Goal: Check status: Check status

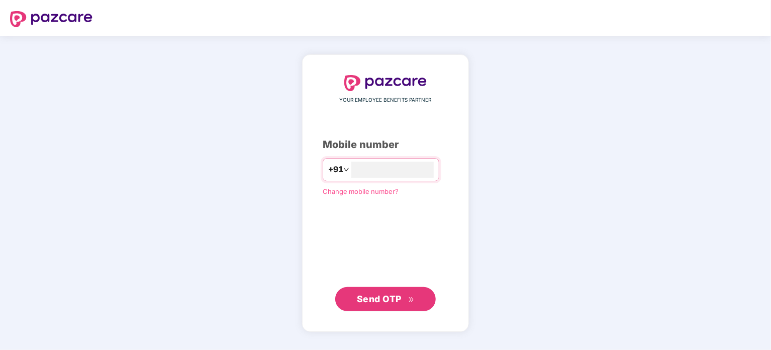
type input "**********"
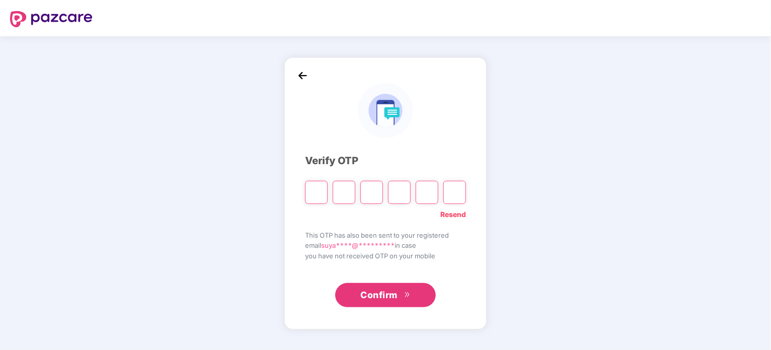
type input "*"
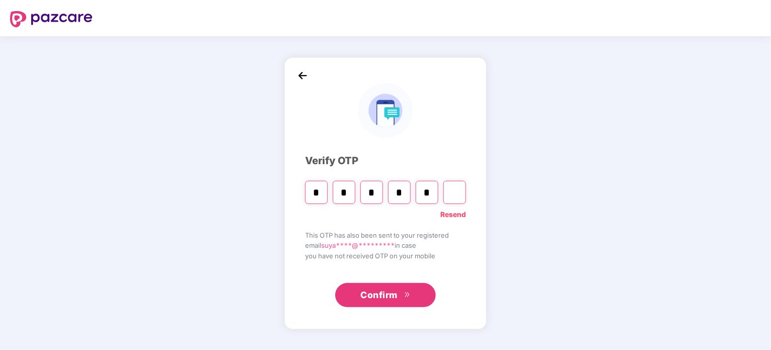
type input "*"
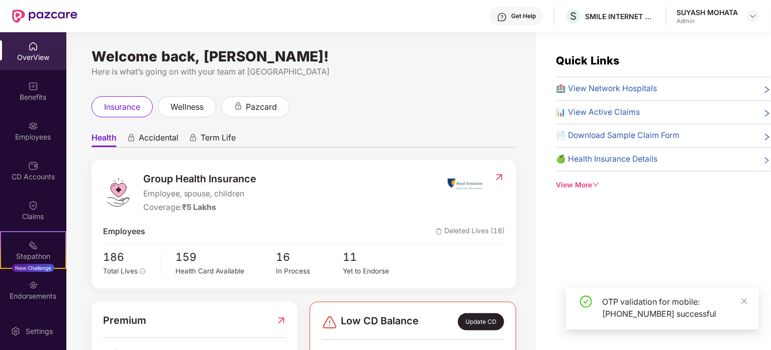
click at [34, 134] on div "Employees" at bounding box center [33, 137] width 66 height 10
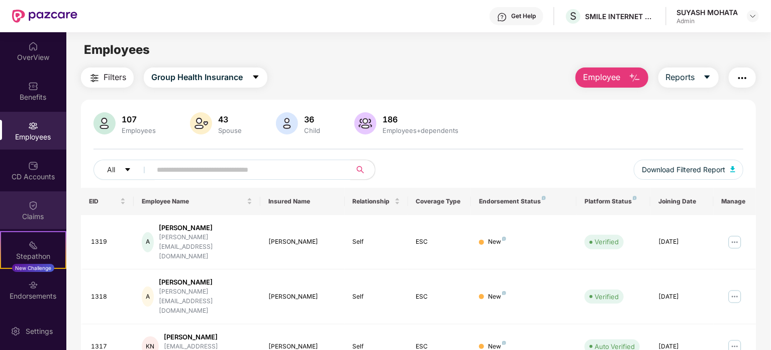
click at [36, 208] on img at bounding box center [33, 205] width 10 height 10
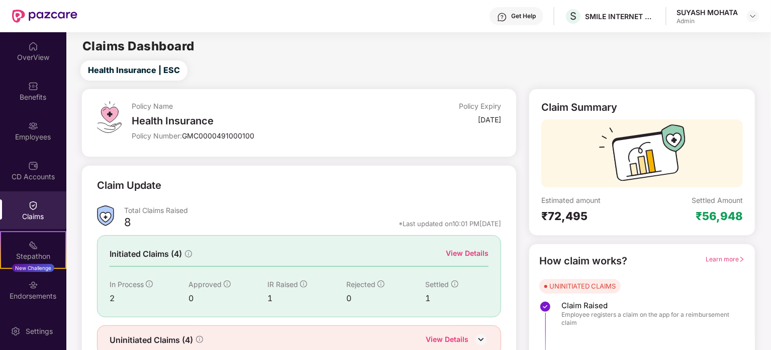
scroll to position [44, 0]
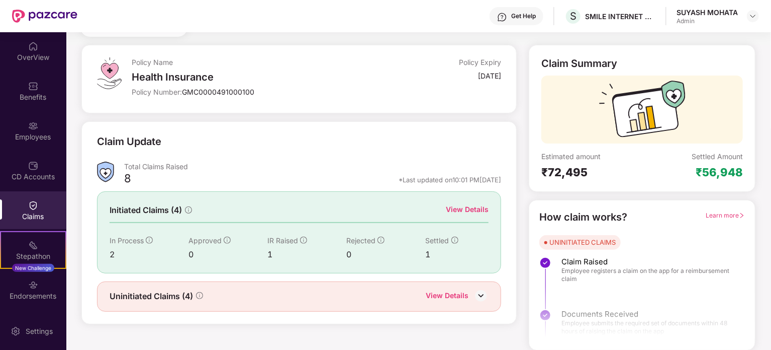
click at [460, 292] on div "View Details" at bounding box center [447, 296] width 43 height 13
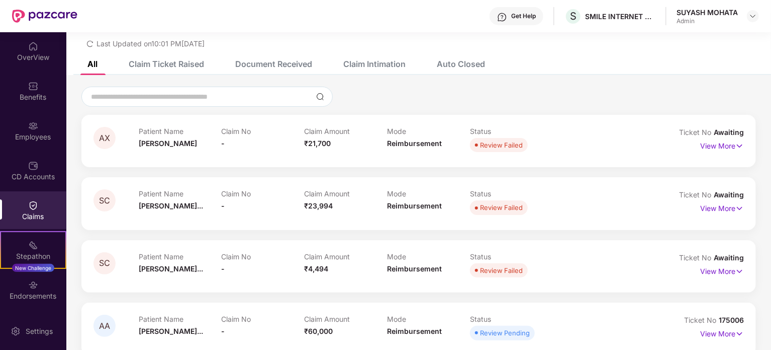
scroll to position [44, 0]
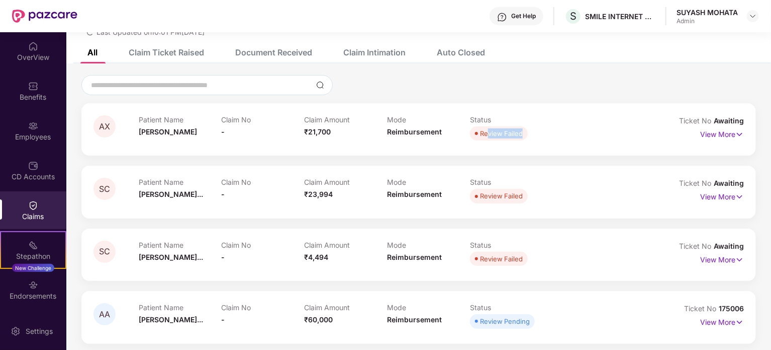
drag, startPoint x: 488, startPoint y: 134, endPoint x: 678, endPoint y: 121, distance: 190.6
click at [678, 121] on div "AX Patient Name [PERSON_NAME] Claim No - Claim Amount ₹21,700 Mode Reimbursemen…" at bounding box center [419, 129] width 651 height 28
click at [717, 130] on p "View More" at bounding box center [723, 133] width 44 height 14
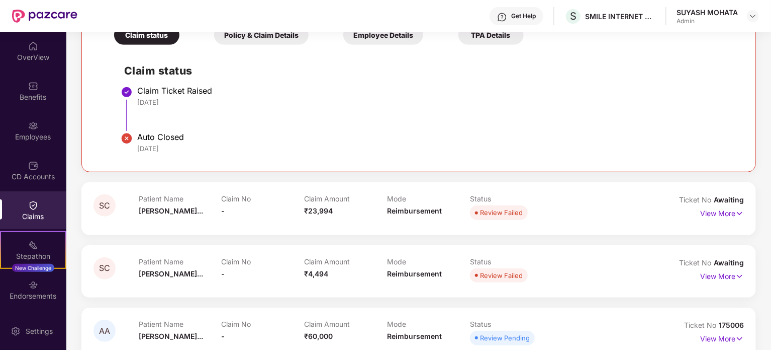
scroll to position [204, 0]
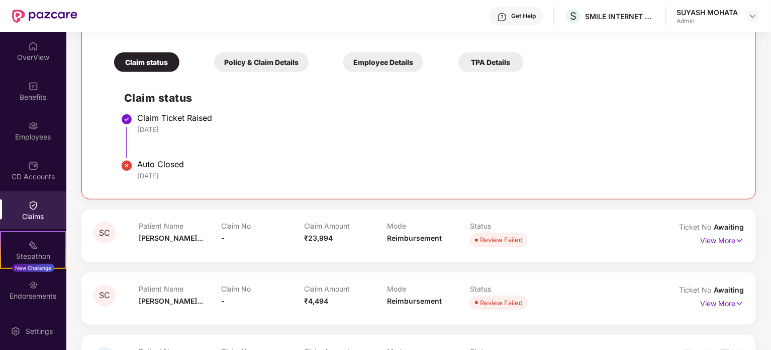
click at [143, 164] on div "Auto Closed" at bounding box center [435, 164] width 596 height 10
click at [276, 62] on div "Policy & Claim Details" at bounding box center [261, 62] width 95 height 20
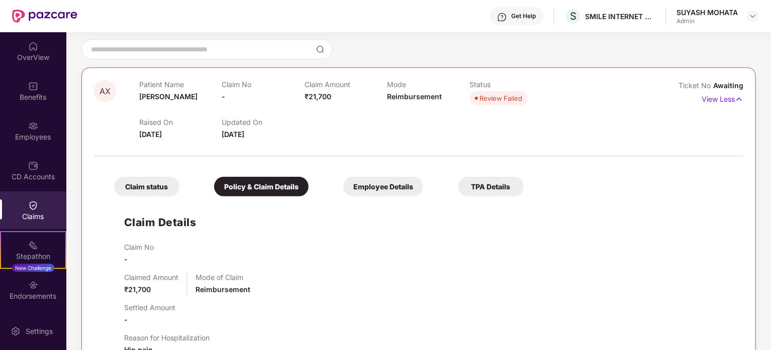
scroll to position [79, 0]
click at [392, 191] on div "Employee Details" at bounding box center [383, 187] width 80 height 20
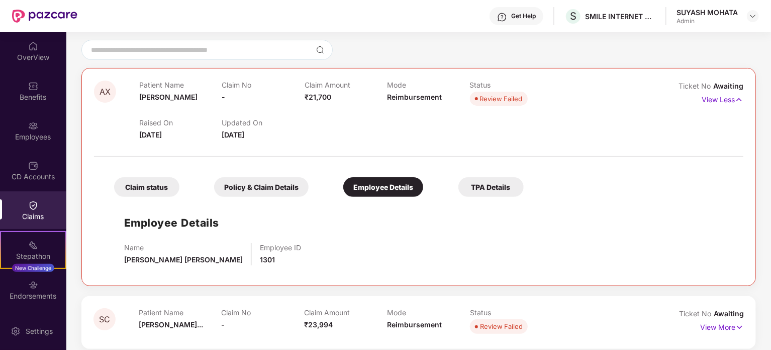
scroll to position [120, 0]
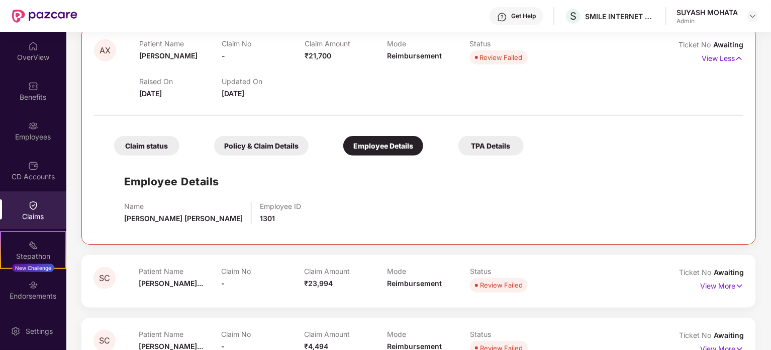
click at [497, 139] on div "TPA Details" at bounding box center [491, 146] width 65 height 20
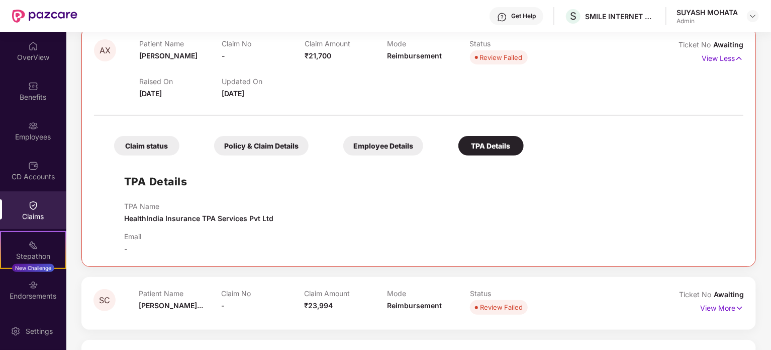
click at [251, 138] on div "Policy & Claim Details" at bounding box center [261, 146] width 95 height 20
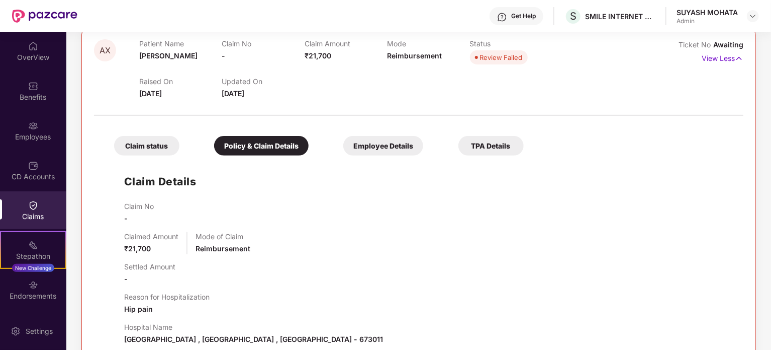
click at [170, 146] on div "Claim status" at bounding box center [146, 146] width 65 height 20
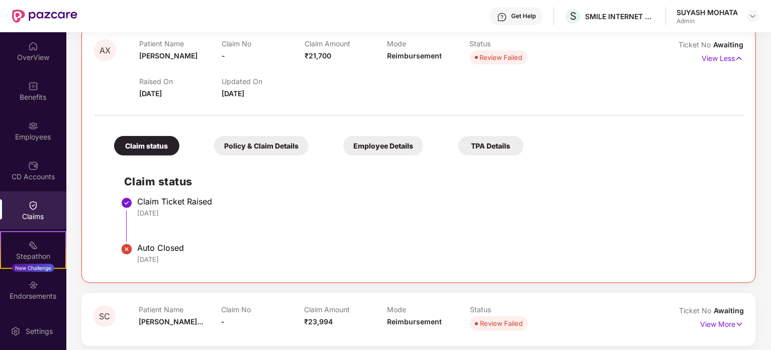
click at [283, 148] on div "Policy & Claim Details" at bounding box center [261, 146] width 95 height 20
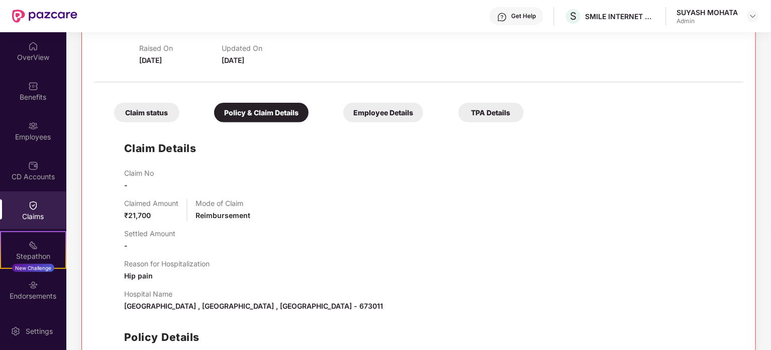
scroll to position [148, 0]
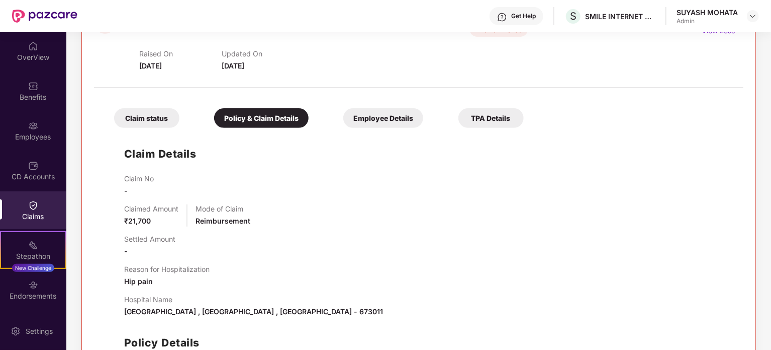
click at [139, 109] on div "Claim status" at bounding box center [146, 118] width 65 height 20
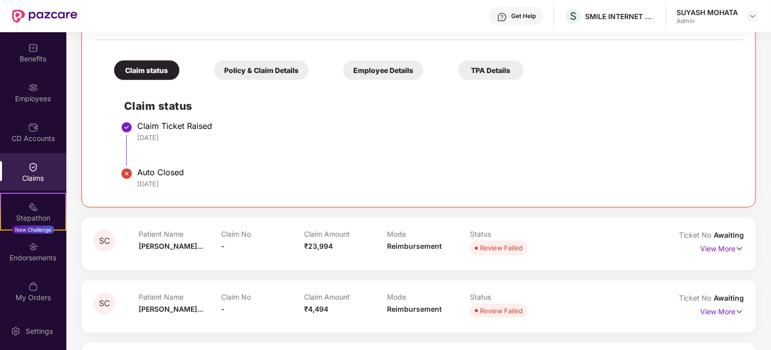
scroll to position [250, 0]
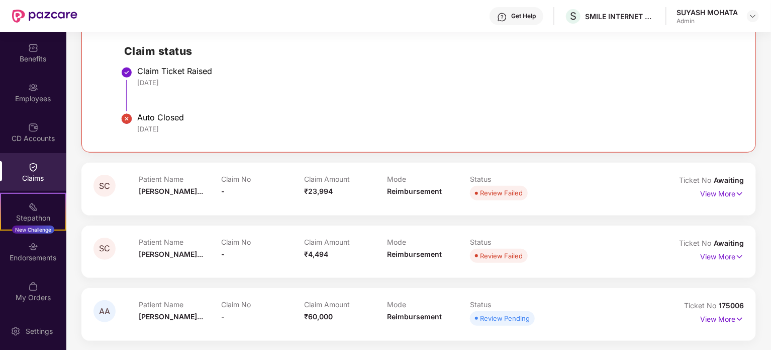
click at [204, 309] on div "Patient Name [PERSON_NAME]..." at bounding box center [180, 314] width 83 height 28
click at [726, 321] on p "View More" at bounding box center [723, 318] width 44 height 14
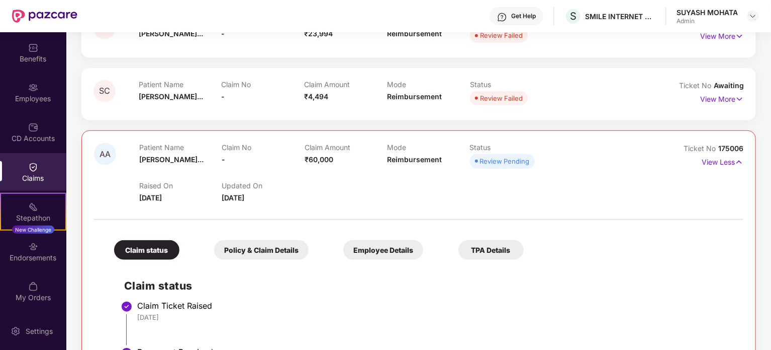
scroll to position [500, 0]
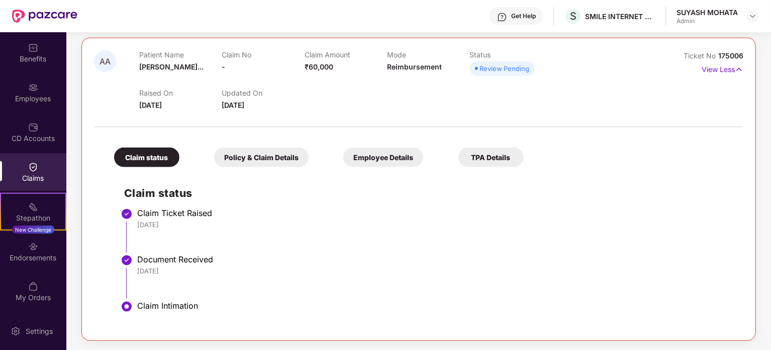
click at [289, 160] on div "Policy & Claim Details" at bounding box center [261, 157] width 95 height 20
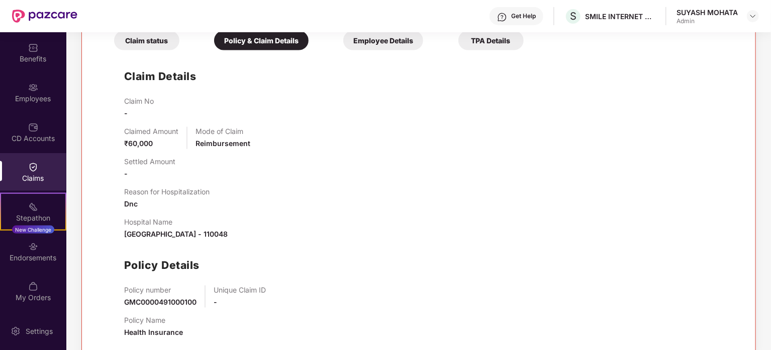
scroll to position [619, 0]
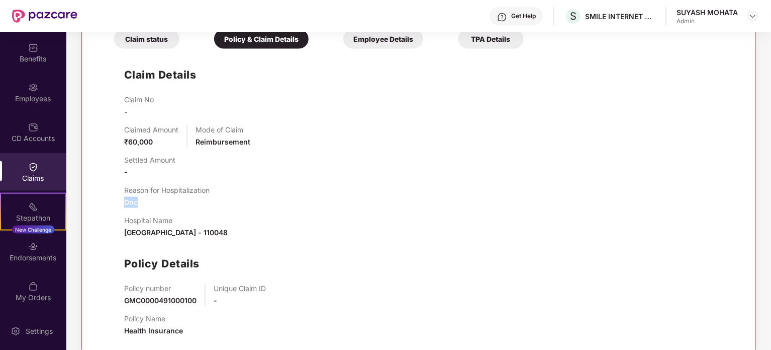
drag, startPoint x: 137, startPoint y: 202, endPoint x: 125, endPoint y: 203, distance: 12.1
click at [125, 203] on span "Dnc" at bounding box center [131, 202] width 14 height 9
click at [164, 224] on div "Hospital Name [GEOGRAPHIC_DATA] , [GEOGRAPHIC_DATA] - 110048" at bounding box center [176, 227] width 104 height 22
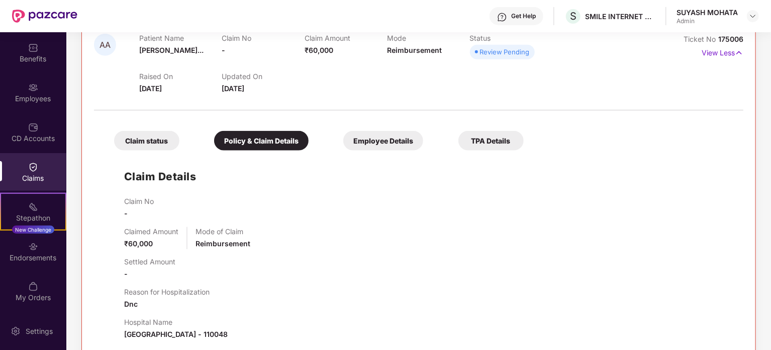
scroll to position [511, 0]
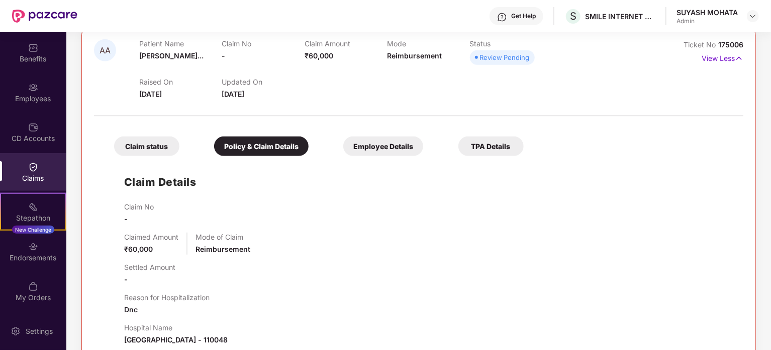
click at [381, 142] on div "Employee Details" at bounding box center [383, 146] width 80 height 20
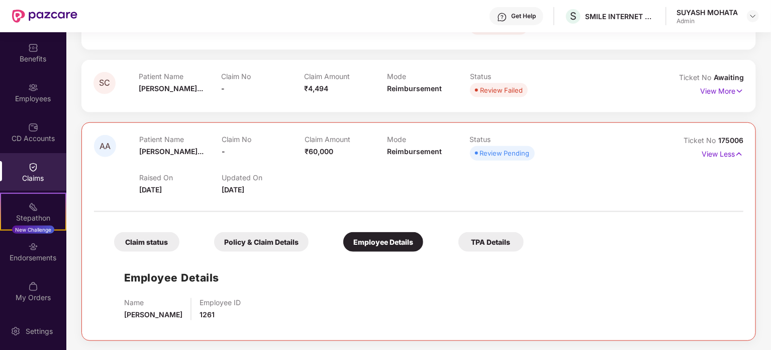
click at [465, 247] on div "TPA Details" at bounding box center [491, 242] width 65 height 20
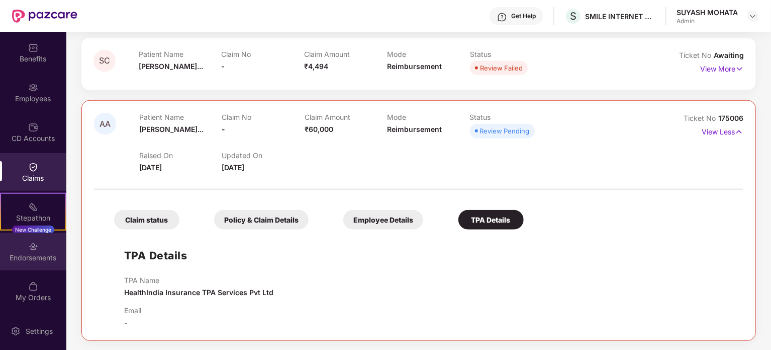
click at [25, 245] on div "Endorsements" at bounding box center [33, 251] width 66 height 38
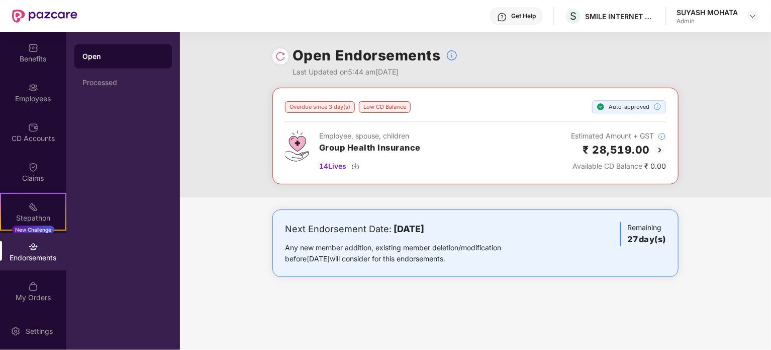
click at [280, 62] on div at bounding box center [281, 56] width 16 height 16
click at [280, 55] on img at bounding box center [281, 56] width 10 height 10
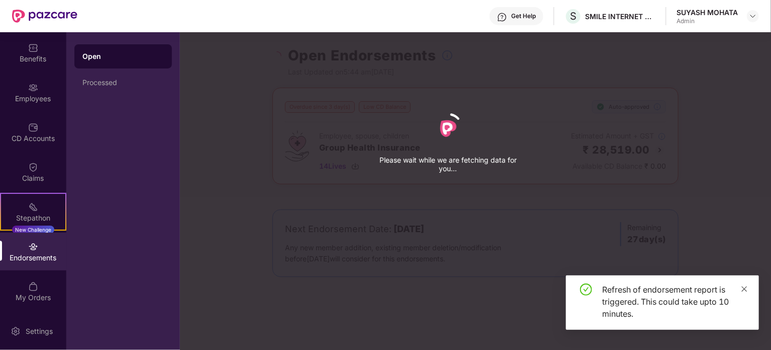
click at [742, 289] on icon "close" at bounding box center [744, 288] width 7 height 7
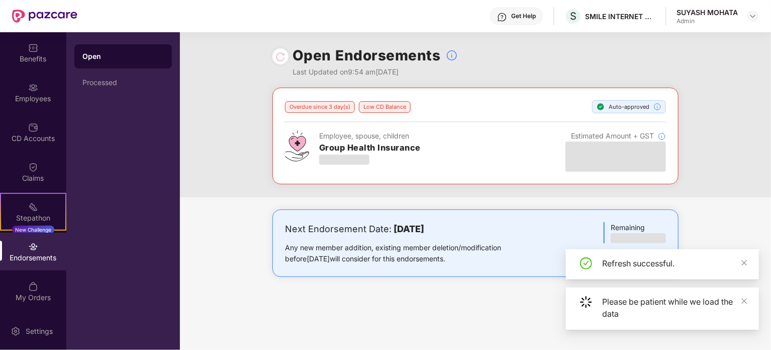
click at [33, 58] on div "Benefits" at bounding box center [33, 59] width 66 height 10
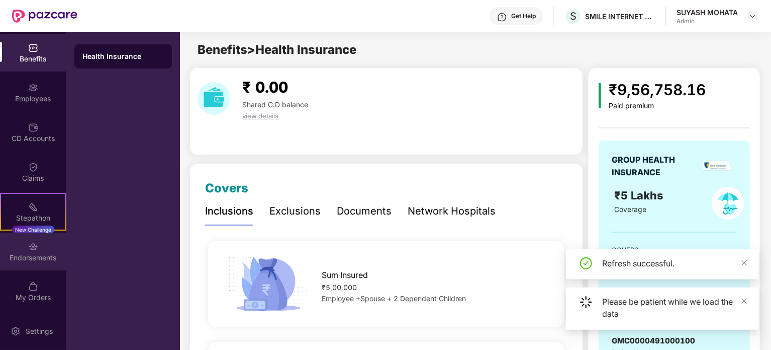
click at [33, 252] on div "Endorsements" at bounding box center [33, 257] width 66 height 10
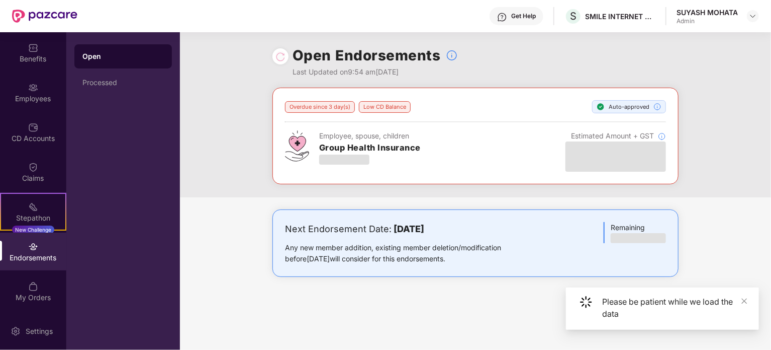
click at [470, 96] on div "Overdue since 3 day(s) Low CD Balance Auto-approved Employee, spouse, children …" at bounding box center [476, 136] width 406 height 97
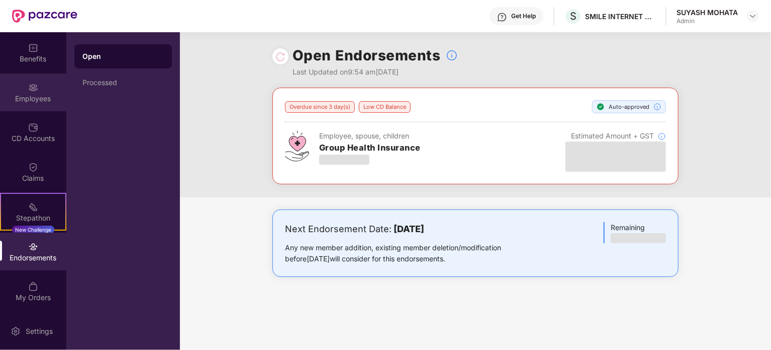
click at [28, 92] on img at bounding box center [33, 87] width 10 height 10
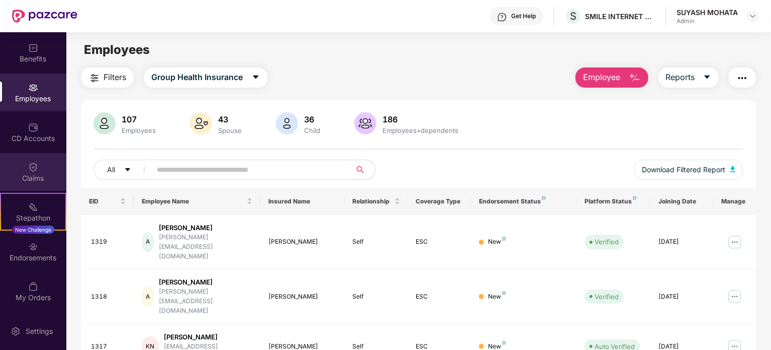
click at [32, 177] on div "Claims" at bounding box center [33, 178] width 66 height 10
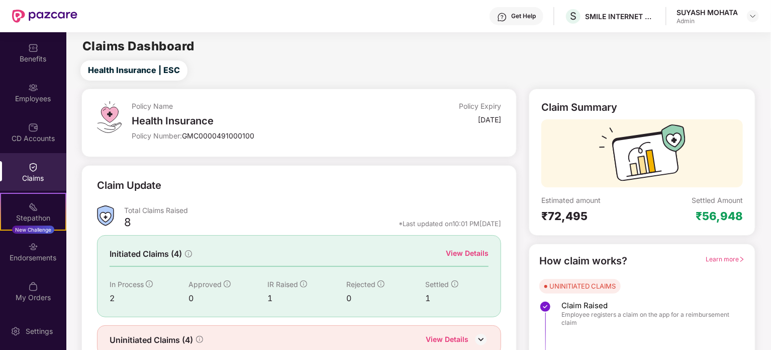
scroll to position [44, 0]
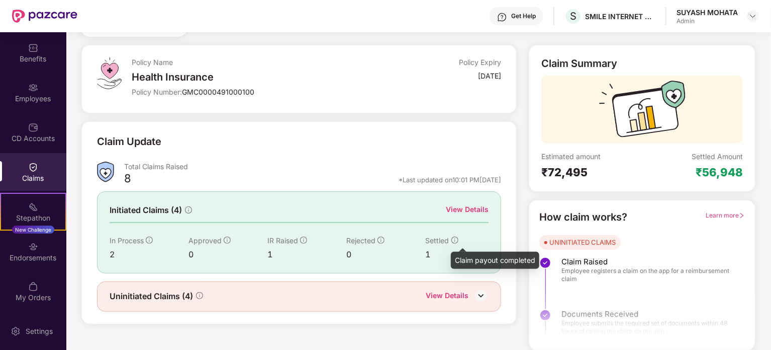
click at [455, 236] on icon "info-circle" at bounding box center [455, 239] width 7 height 7
click at [456, 297] on div "View Details" at bounding box center [447, 296] width 43 height 13
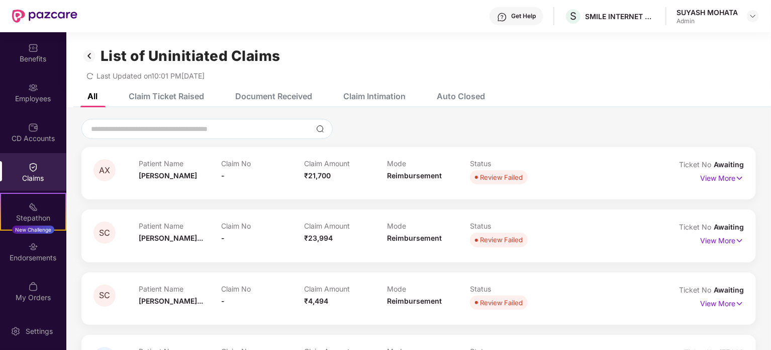
click at [373, 98] on div "Claim Intimation" at bounding box center [374, 96] width 62 height 10
